Goal: Information Seeking & Learning: Learn about a topic

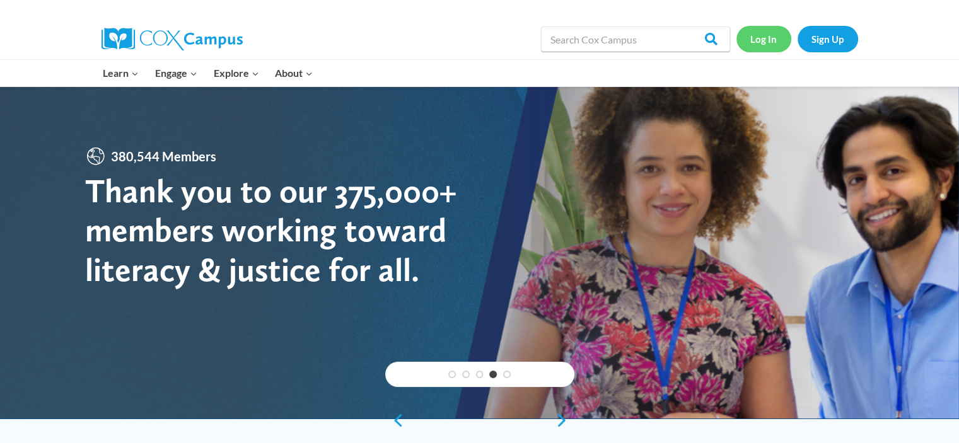
click at [746, 42] on link "Log In" at bounding box center [763, 39] width 55 height 26
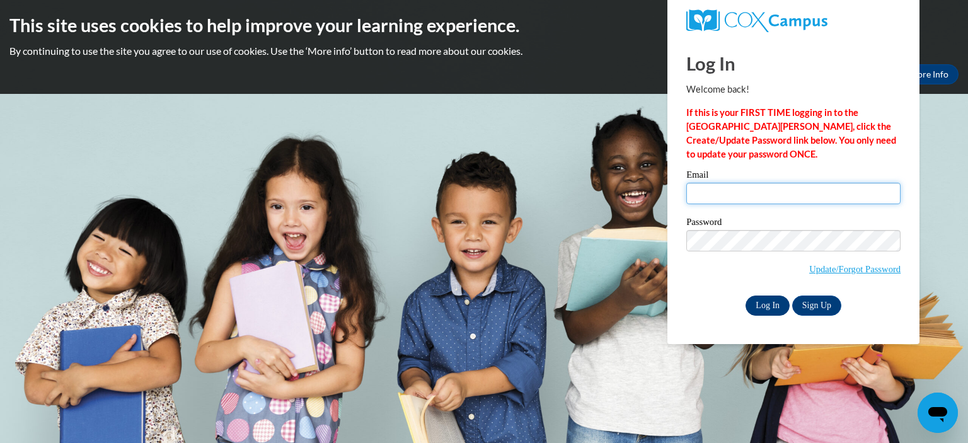
type input "yettabu@gmail.com"
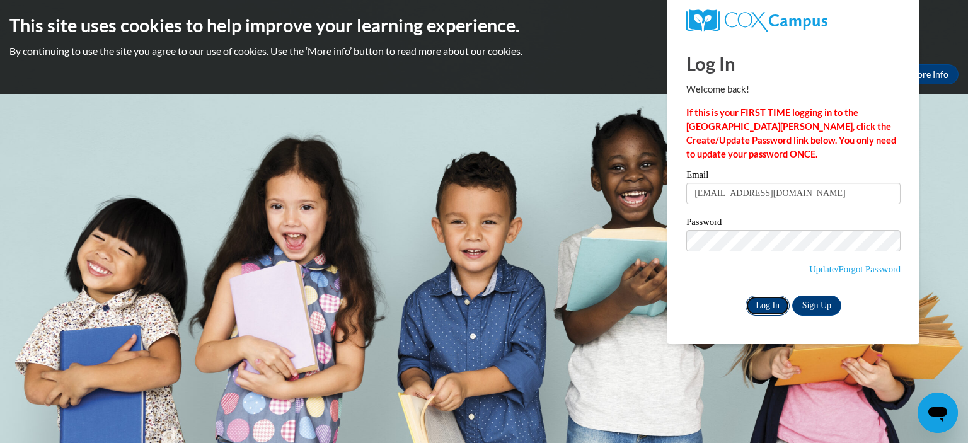
click at [764, 305] on input "Log In" at bounding box center [768, 306] width 44 height 20
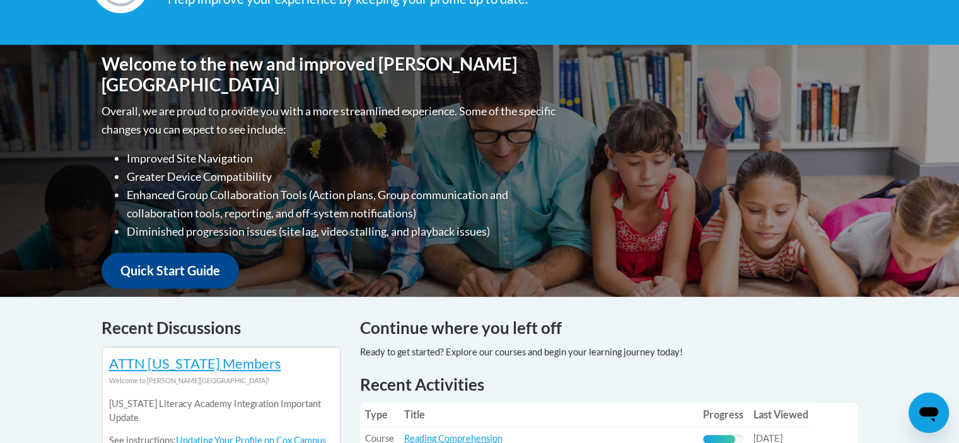
scroll to position [378, 0]
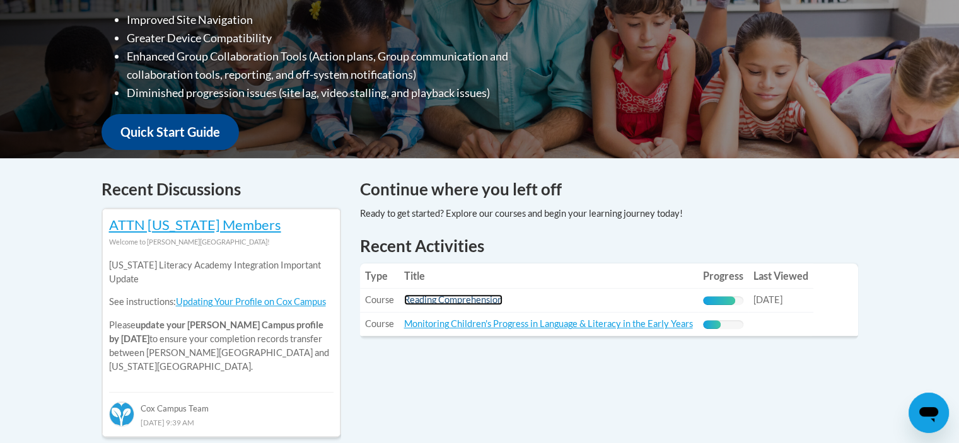
click at [441, 304] on link "Reading Comprehension" at bounding box center [453, 299] width 98 height 11
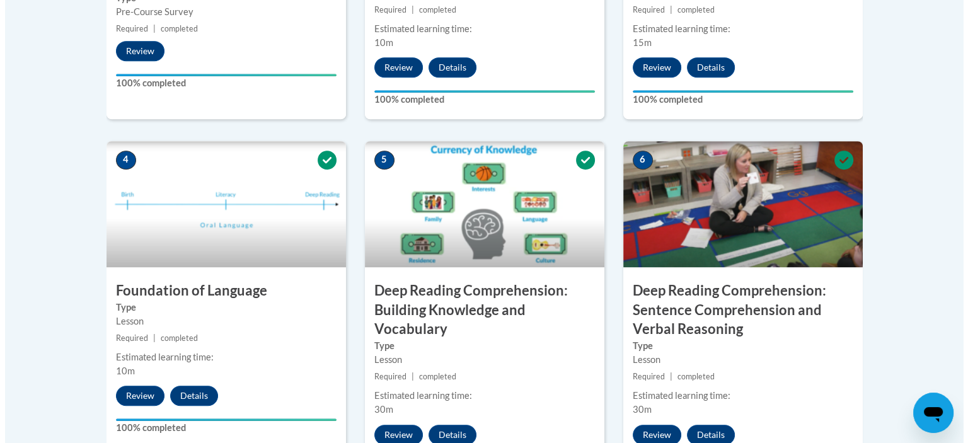
scroll to position [630, 0]
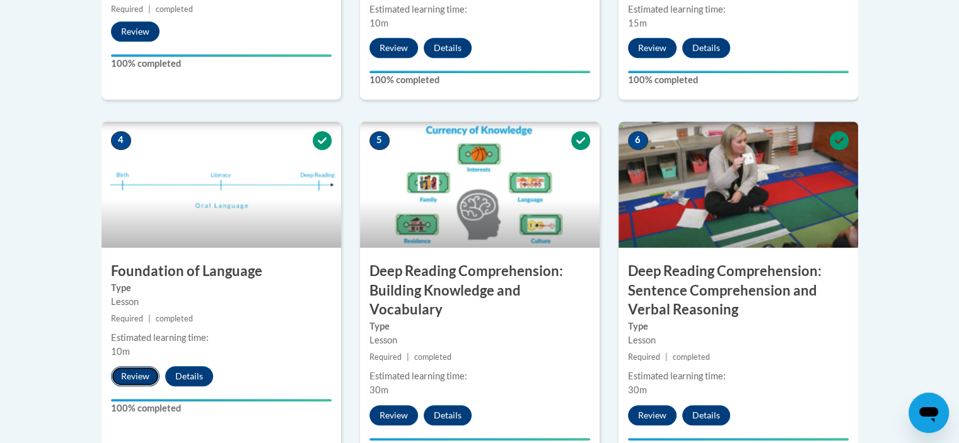
click at [134, 377] on button "Review" at bounding box center [135, 376] width 49 height 20
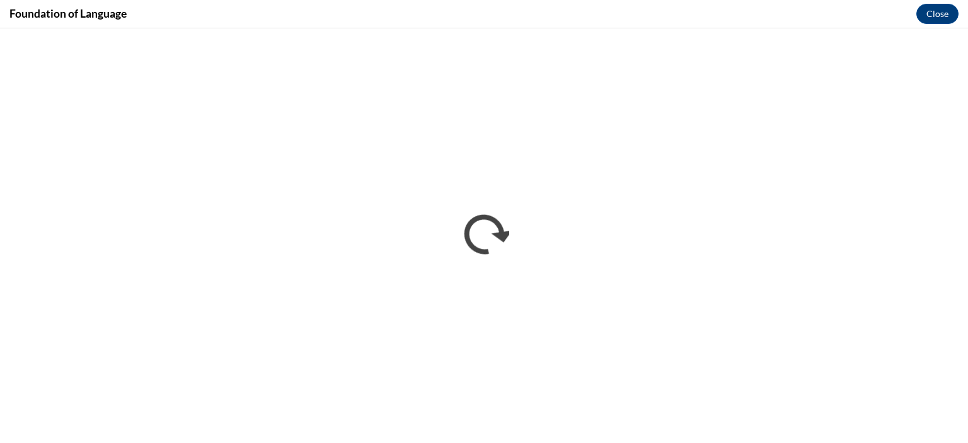
scroll to position [0, 0]
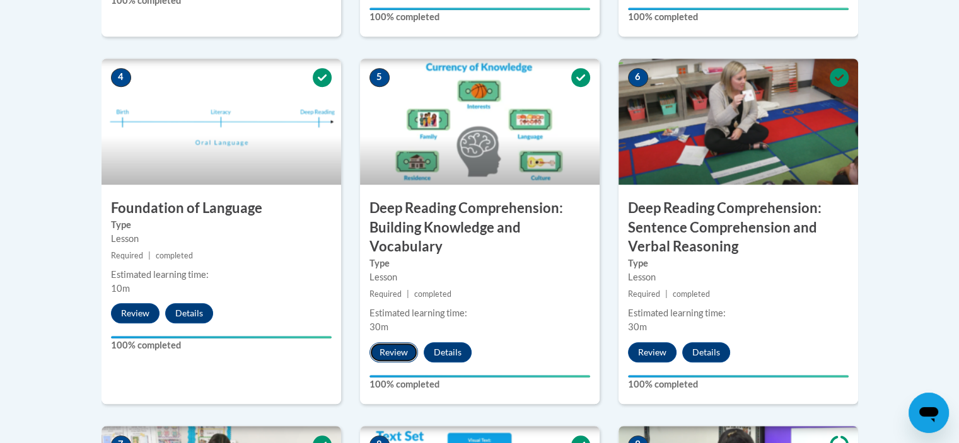
click at [391, 348] on button "Review" at bounding box center [393, 352] width 49 height 20
